Goal: Information Seeking & Learning: Learn about a topic

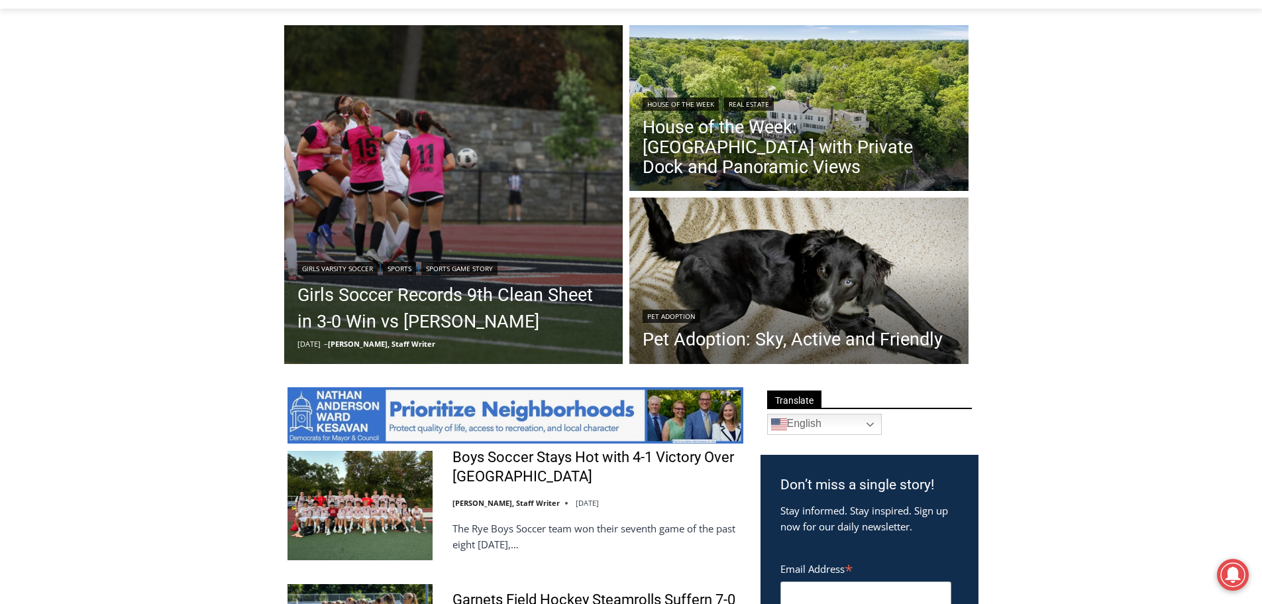
scroll to position [346, 0]
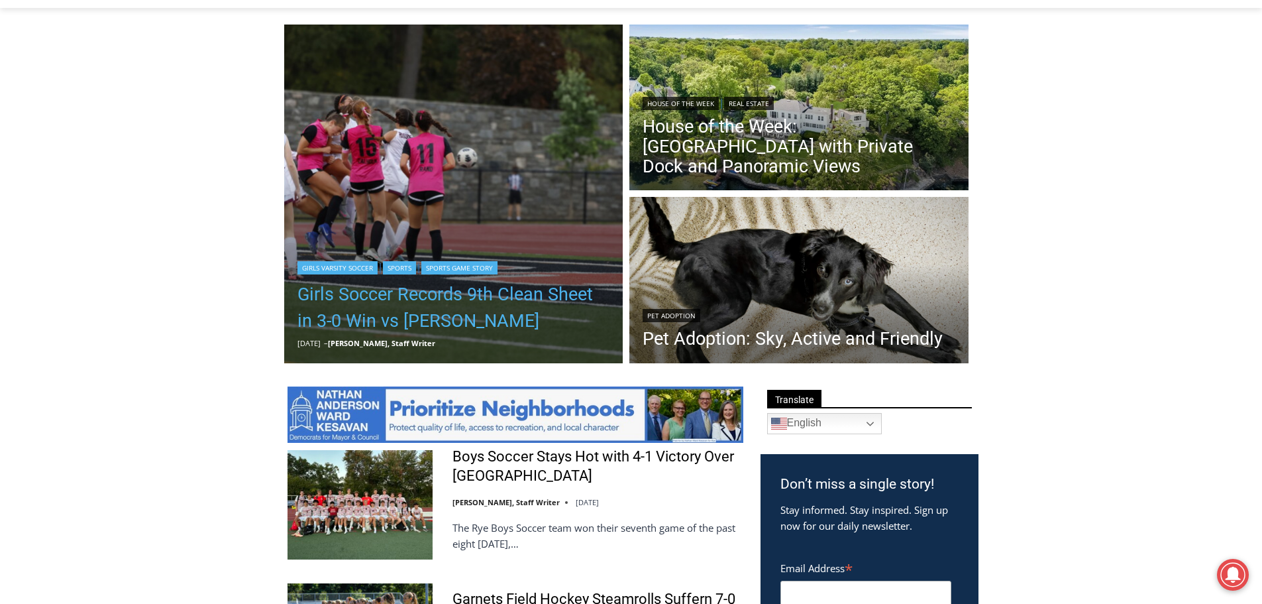
click at [343, 305] on link "Girls Soccer Records 9th Clean Sheet in 3-0 Win vs [PERSON_NAME]" at bounding box center [454, 307] width 313 height 53
